Goal: Information Seeking & Learning: Check status

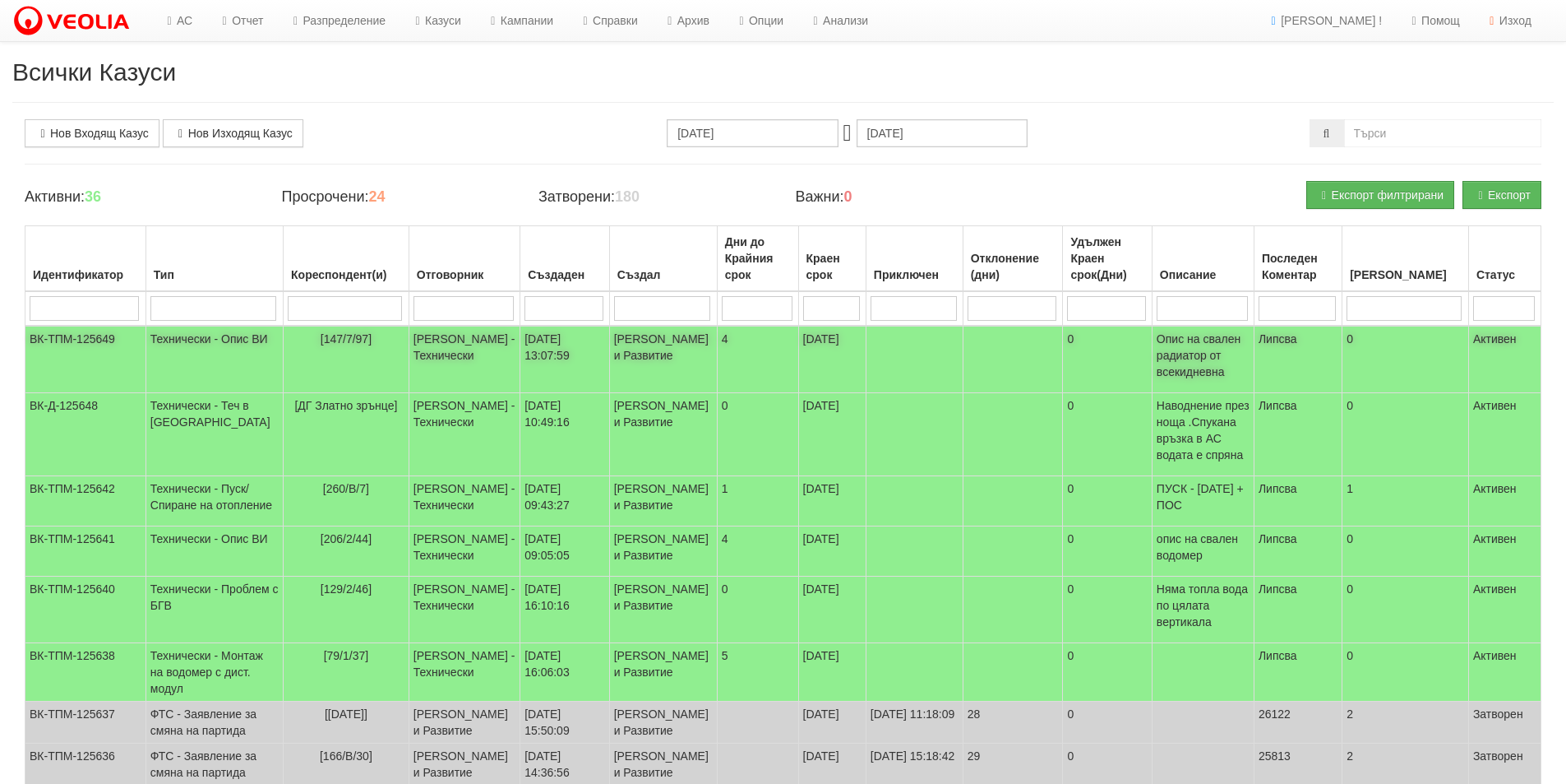
click at [1242, 353] on p "Опис на свален радиатор от всекидневна" at bounding box center [1203, 355] width 93 height 49
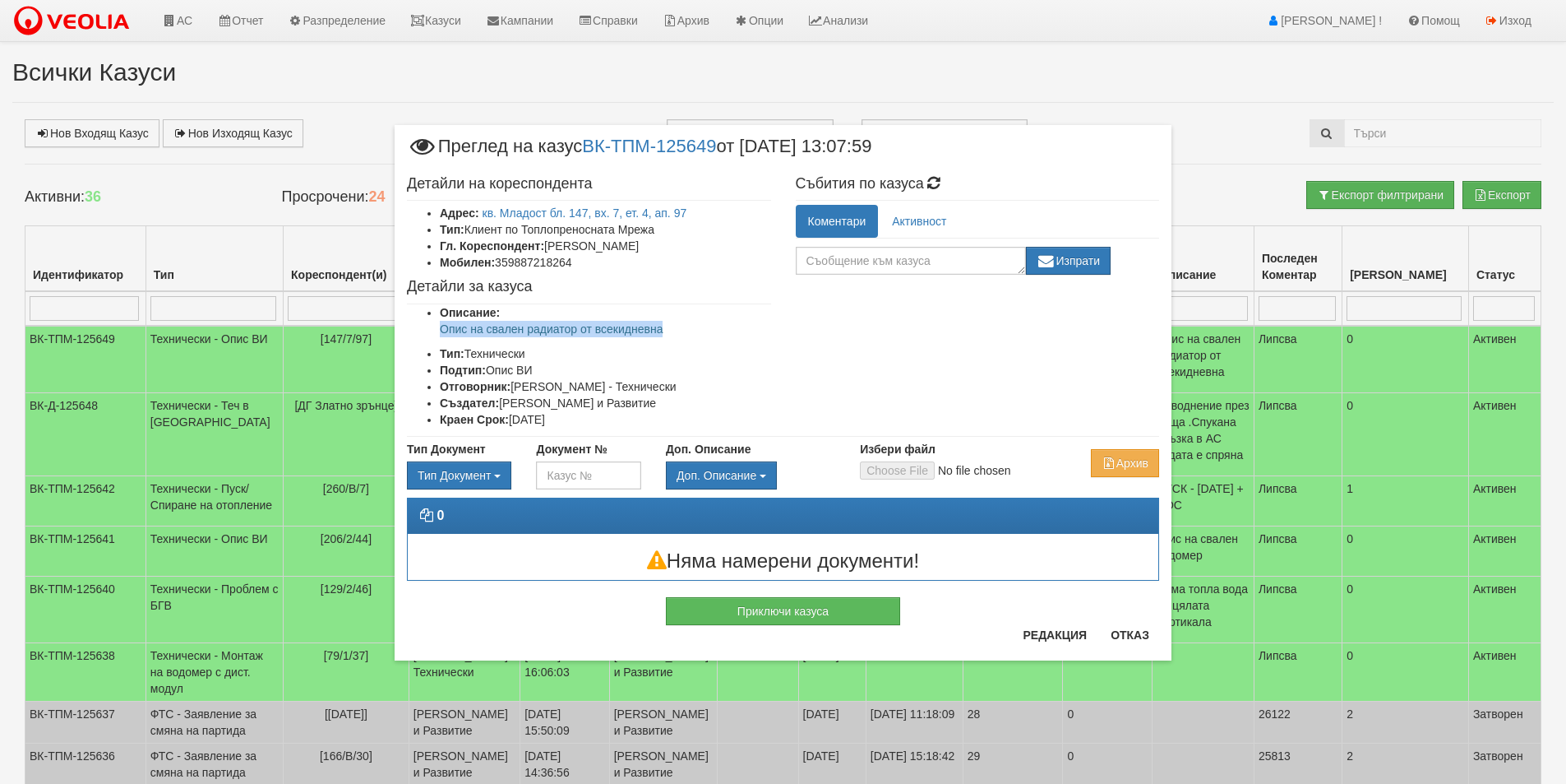
drag, startPoint x: 691, startPoint y: 336, endPoint x: 396, endPoint y: 328, distance: 295.3
click at [396, 328] on div "Детайли на кореспондента Адрес: кв. Младост бл. 147, вх. 7, ет. 4, ап. 97 Тип: …" at bounding box center [589, 302] width 389 height 269
copy p "Опис на свален радиатор от всекидневна"
drag, startPoint x: 407, startPoint y: 18, endPoint x: 417, endPoint y: 19, distance: 9.9
click at [406, 18] on div "× Преглед на казус ВК-ТПМ-125649 от 24/09/2025 13:07:59 Детайли на кореспондент…" at bounding box center [783, 350] width 802 height 701
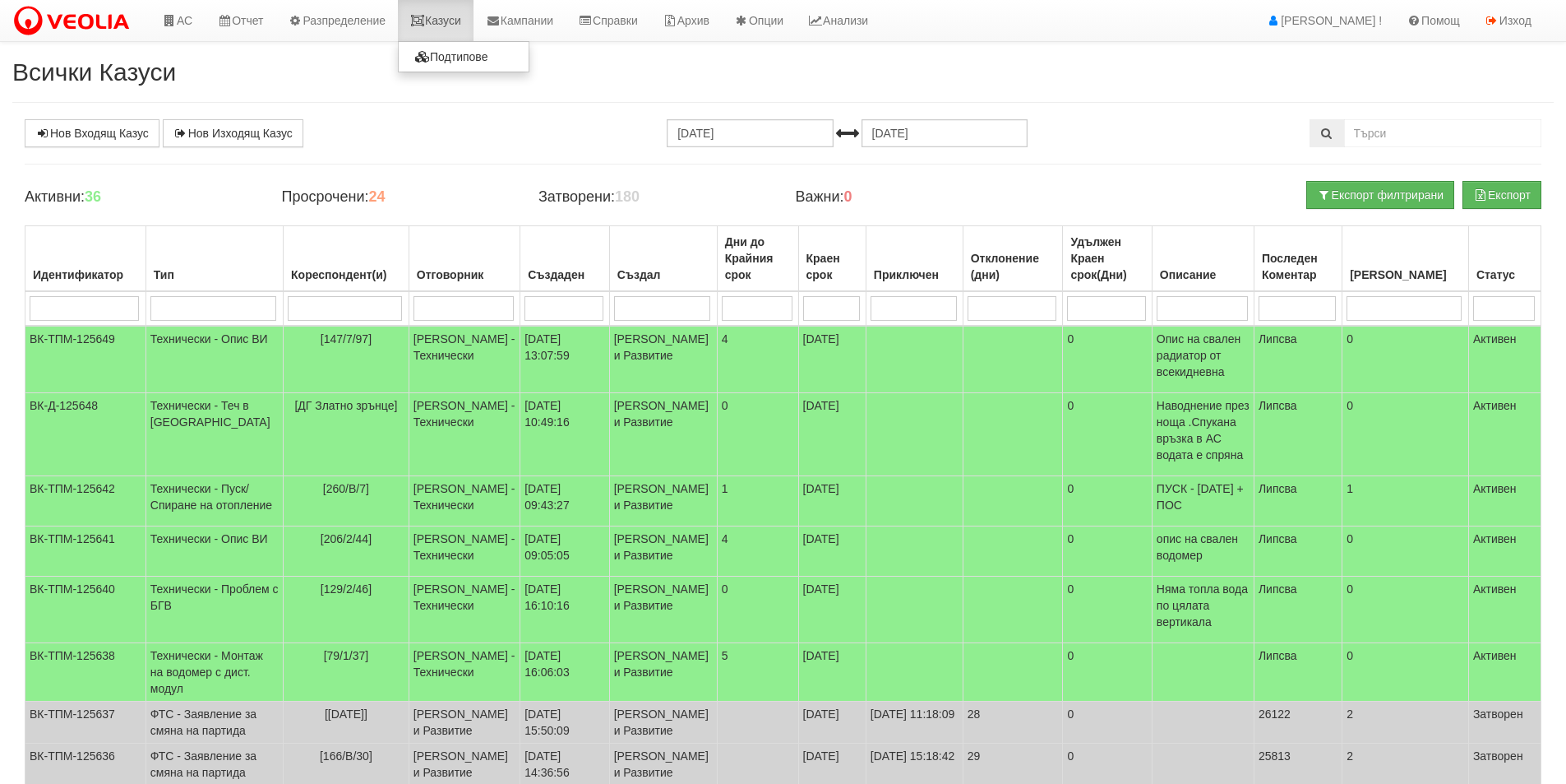
click at [436, 16] on link "Казуси" at bounding box center [436, 20] width 76 height 41
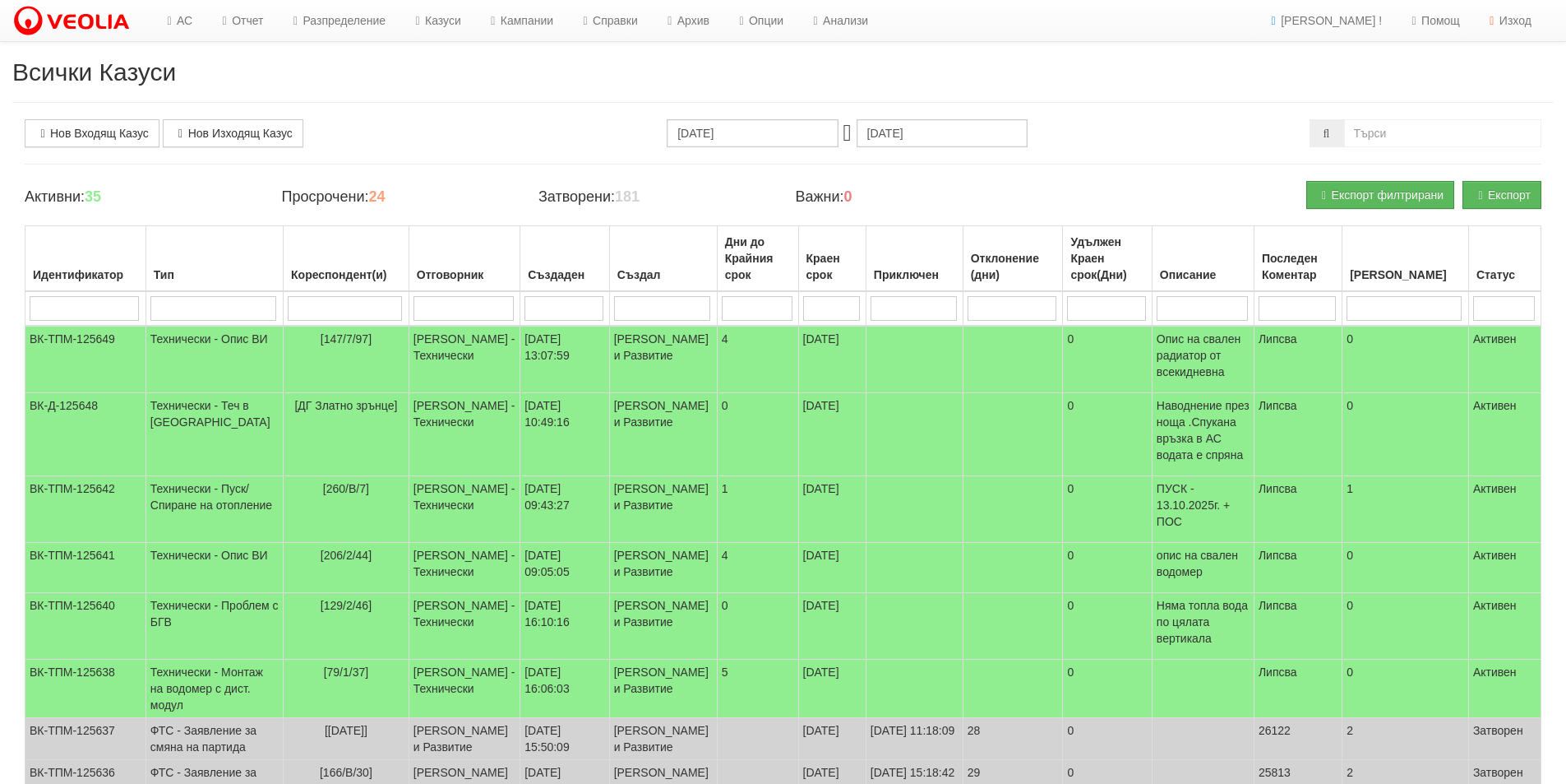
click at [563, 86] on div "Всички Казуси Нов Входящ Казус Нов Изходящ Казус 24.08.2025 24.09.2025 Зареждан…" at bounding box center [783, 558] width 1566 height 1001
click at [465, 22] on link "Казуси" at bounding box center [436, 20] width 76 height 41
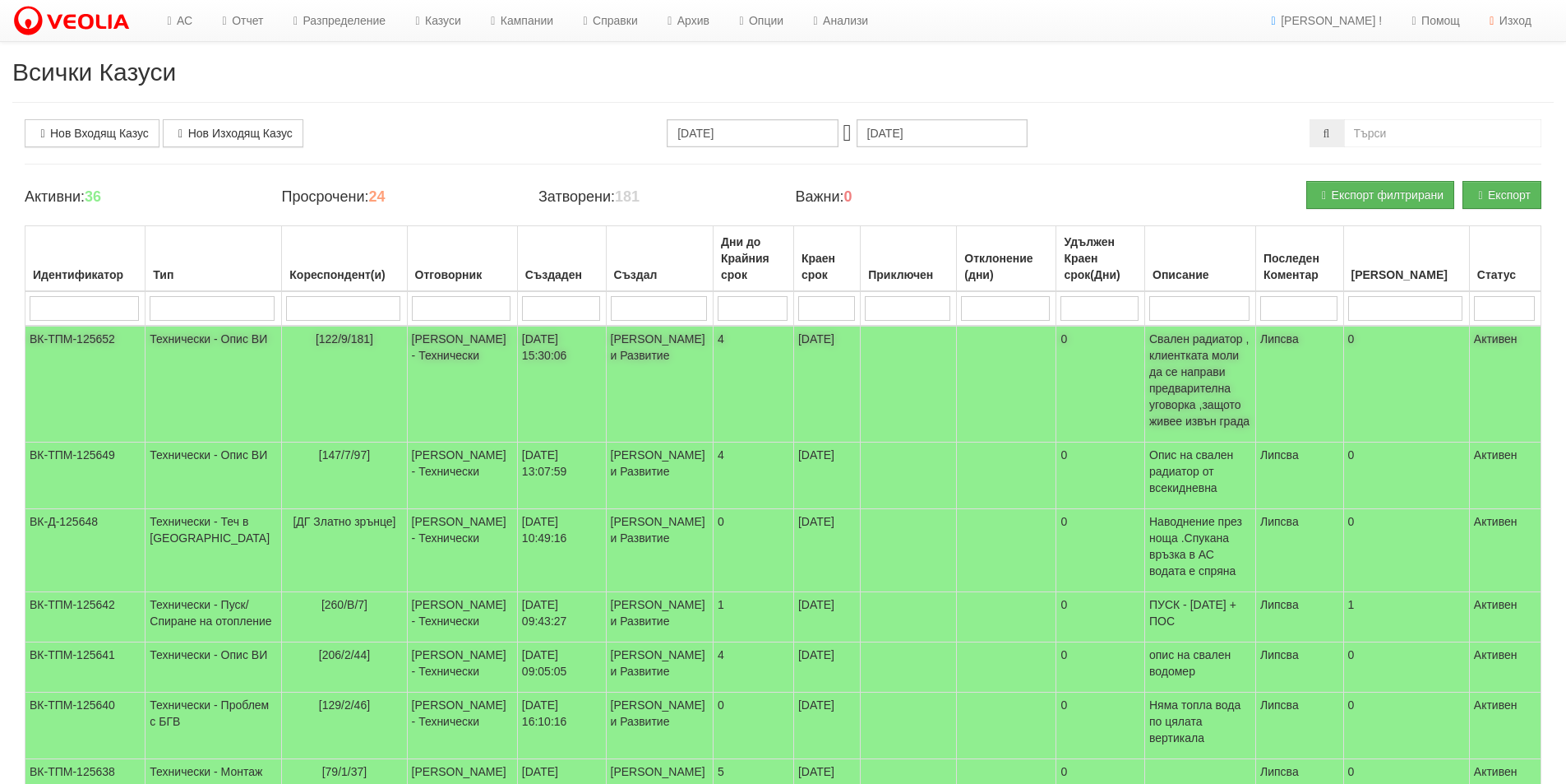
click at [282, 376] on td "[122/9/181]" at bounding box center [344, 384] width 125 height 117
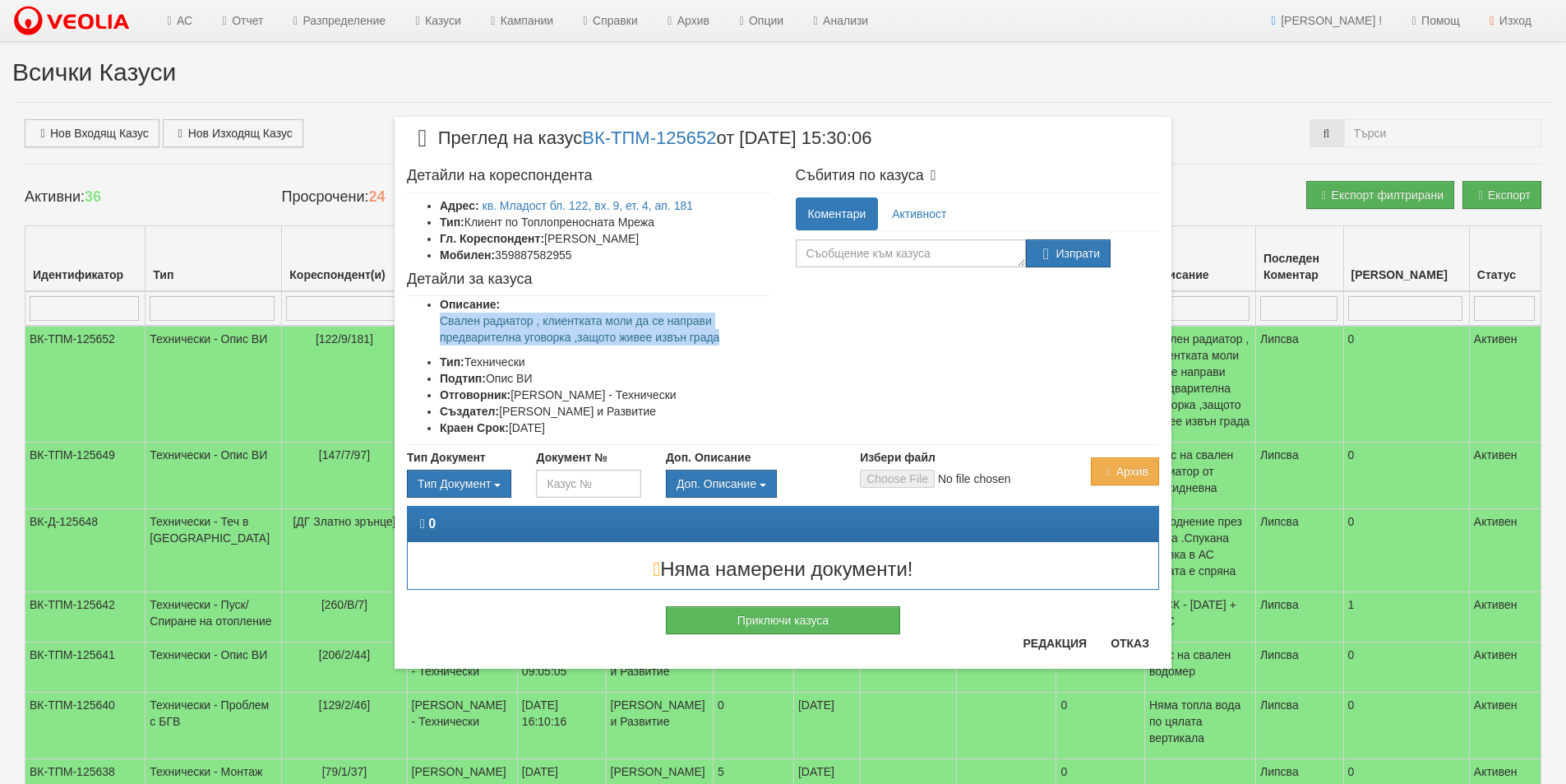
drag, startPoint x: 740, startPoint y: 331, endPoint x: 437, endPoint y: 322, distance: 303.5
click at [437, 322] on ul "Описание: Свален радиатор , клиентката моли да се направи предварителна уговорк…" at bounding box center [589, 366] width 364 height 140
copy p "Свален радиатор , клиентката моли да се направи предварителна уговорка ,защото …"
click at [1120, 643] on button "Отказ" at bounding box center [1130, 643] width 58 height 26
